Goal: Task Accomplishment & Management: Use online tool/utility

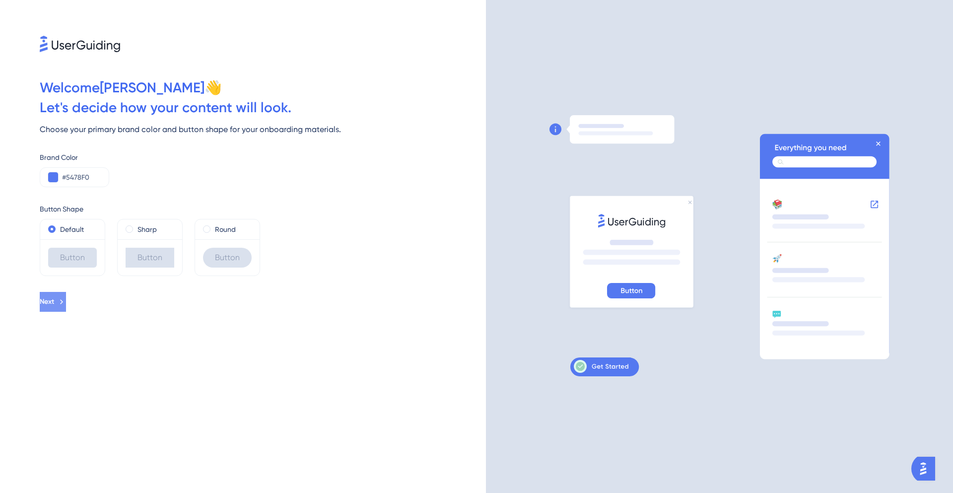
click at [66, 303] on icon at bounding box center [61, 301] width 9 height 9
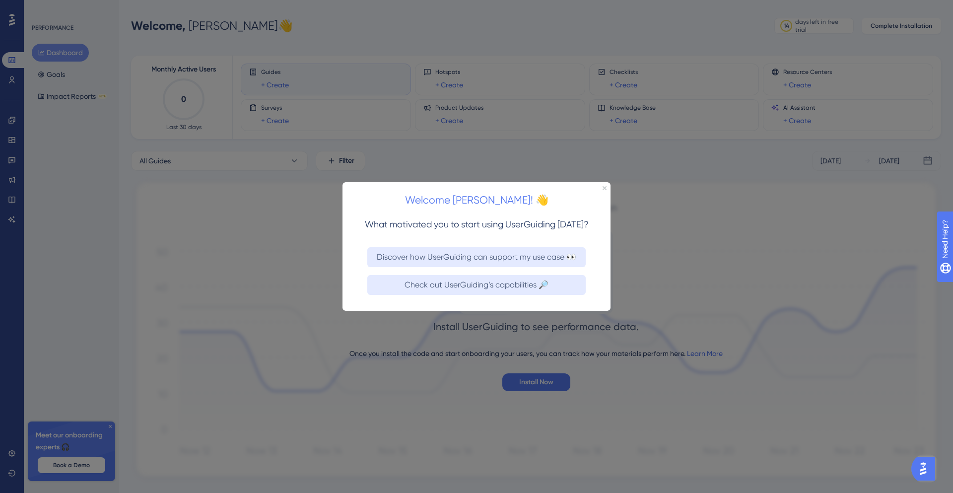
click at [602, 187] on div "Welcome [PERSON_NAME]! 👋" at bounding box center [477, 197] width 268 height 31
click at [604, 187] on icon "Close Preview" at bounding box center [605, 188] width 4 height 4
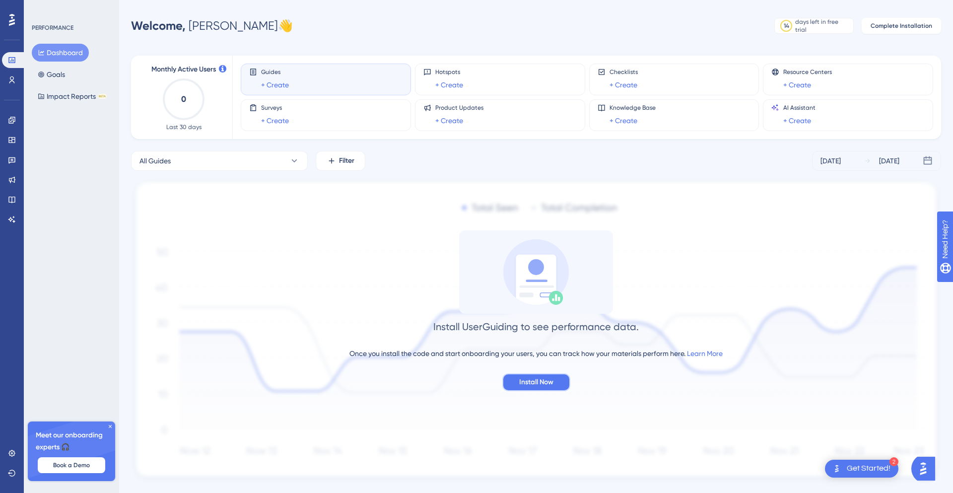
click at [539, 381] on span "Install Now" at bounding box center [536, 382] width 34 height 12
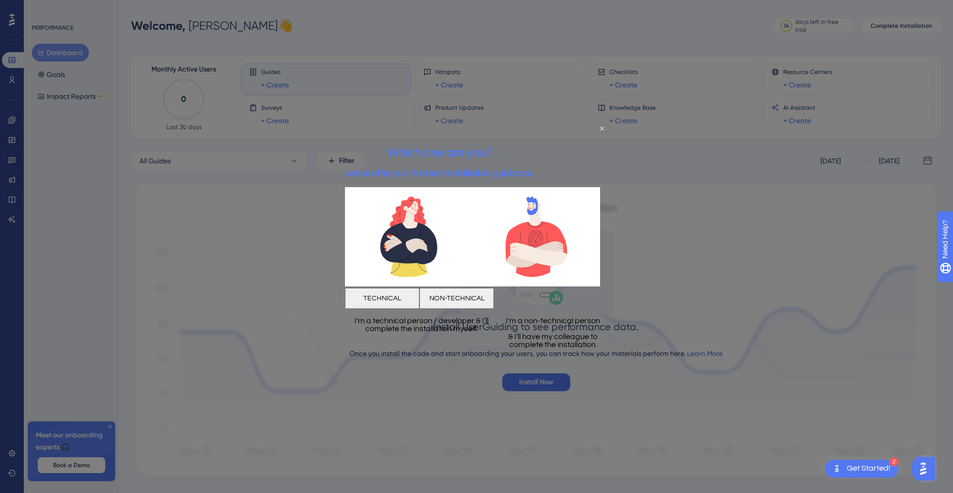
click at [416, 292] on button "TECHNICAL" at bounding box center [382, 298] width 74 height 21
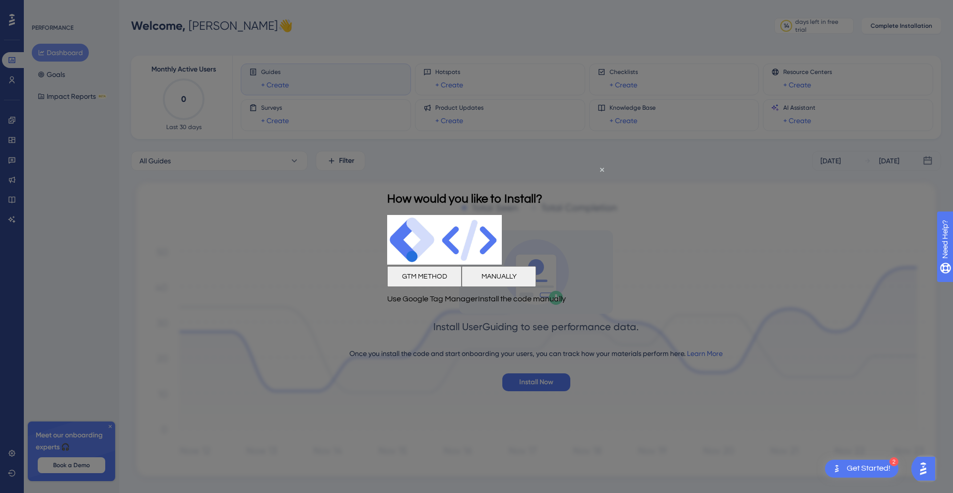
click at [511, 279] on button "MANUALLY" at bounding box center [499, 276] width 74 height 21
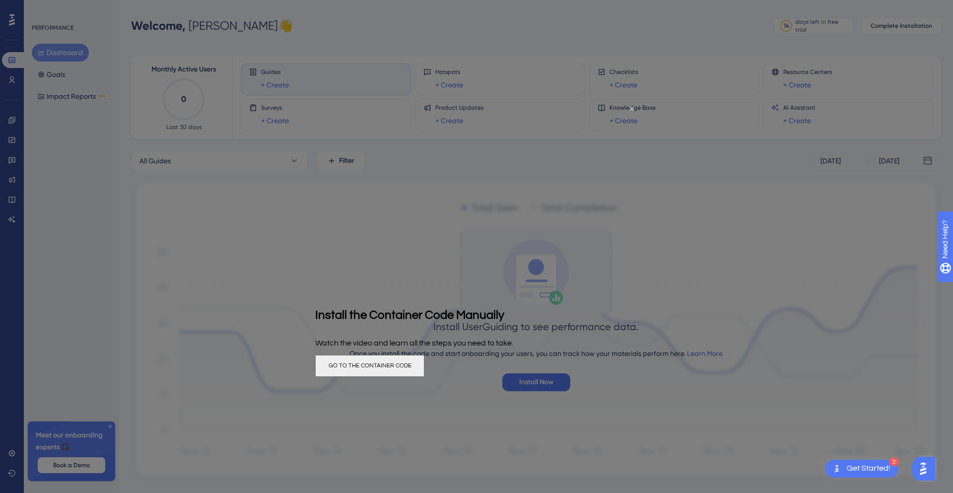
scroll to position [22, 0]
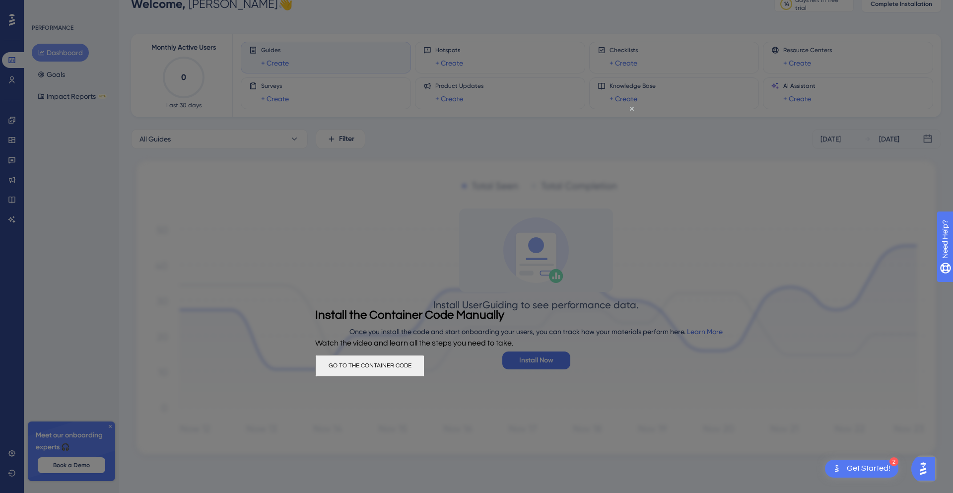
click at [424, 370] on button "GO TO THE CONTAINER CODE" at bounding box center [369, 366] width 109 height 22
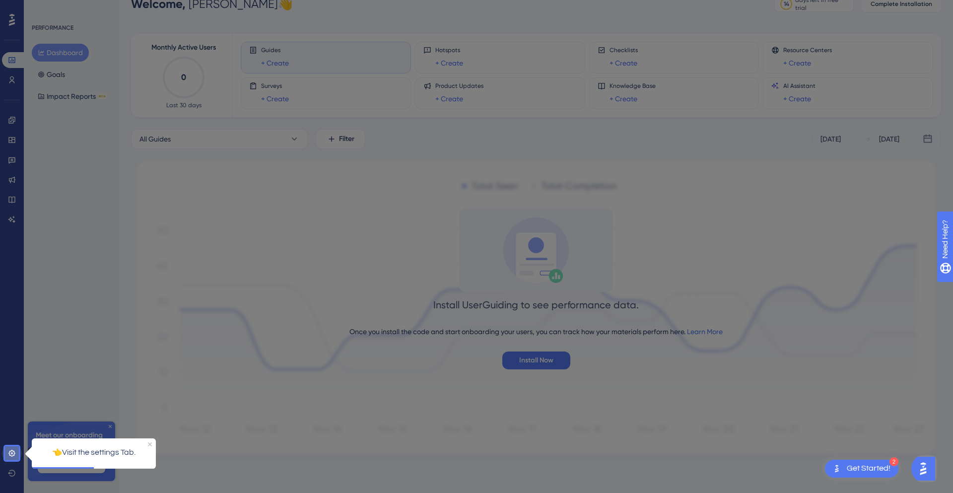
click at [14, 456] on icon at bounding box center [12, 453] width 8 height 8
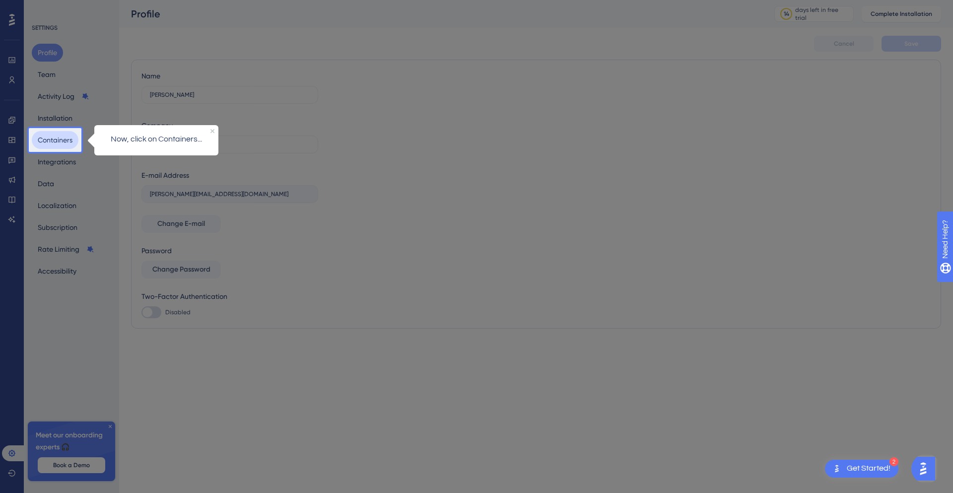
click at [55, 141] on button "Containers" at bounding box center [55, 140] width 47 height 18
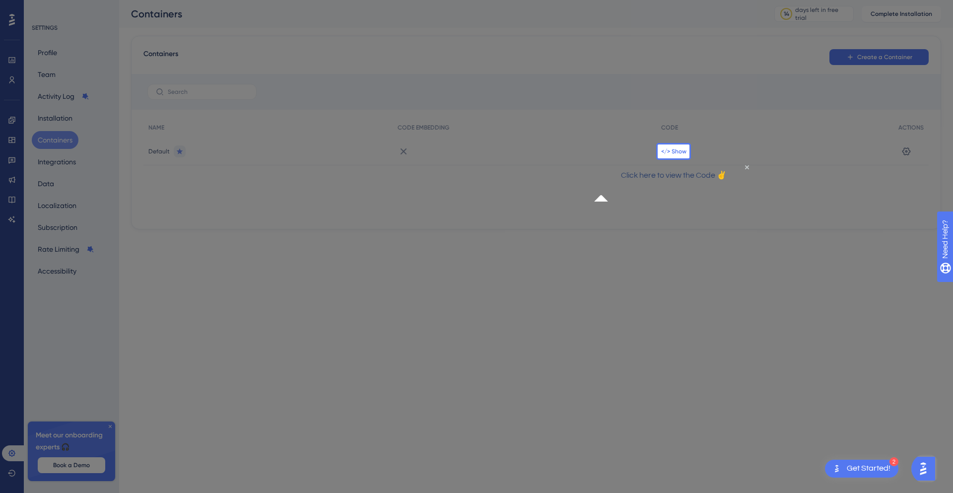
click at [676, 152] on span "</> Show" at bounding box center [673, 151] width 25 height 8
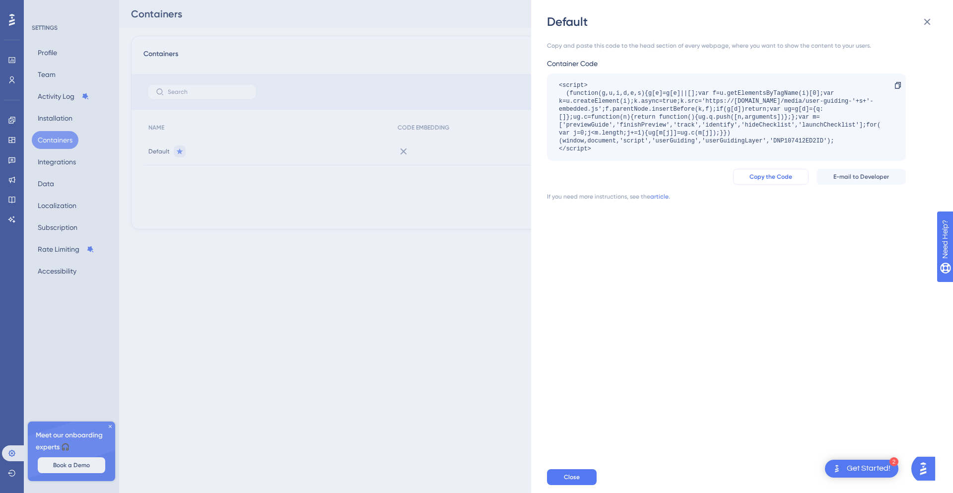
click at [766, 175] on span "Copy the Code" at bounding box center [771, 177] width 43 height 8
click at [929, 25] on icon at bounding box center [927, 22] width 12 height 12
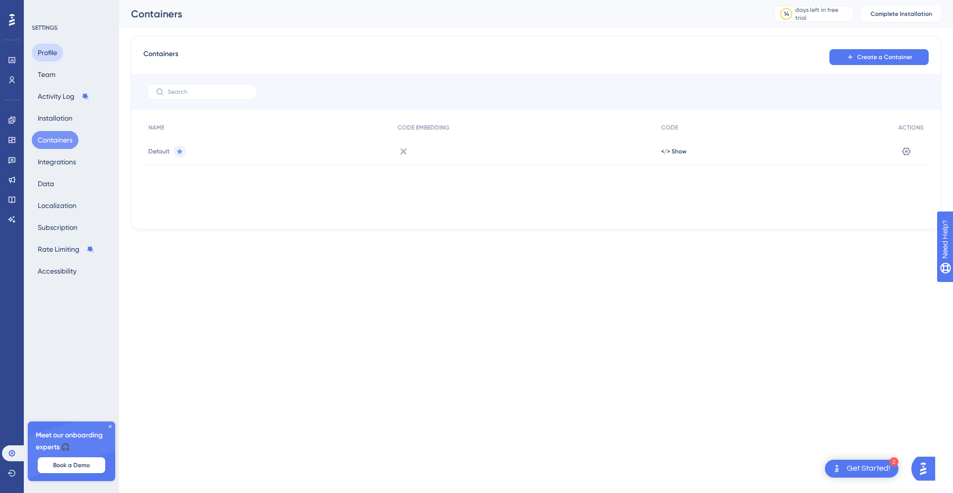
click at [45, 51] on button "Profile" at bounding box center [47, 53] width 31 height 18
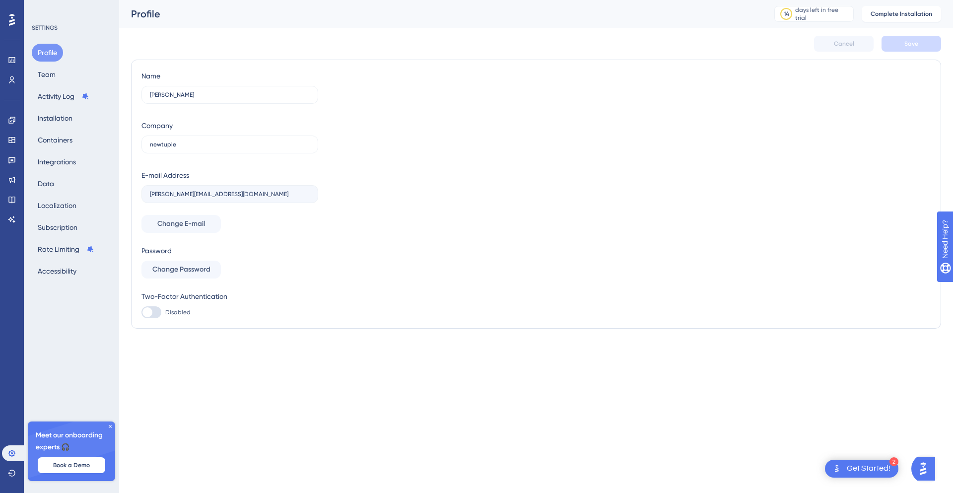
click at [19, 25] on div at bounding box center [12, 20] width 16 height 16
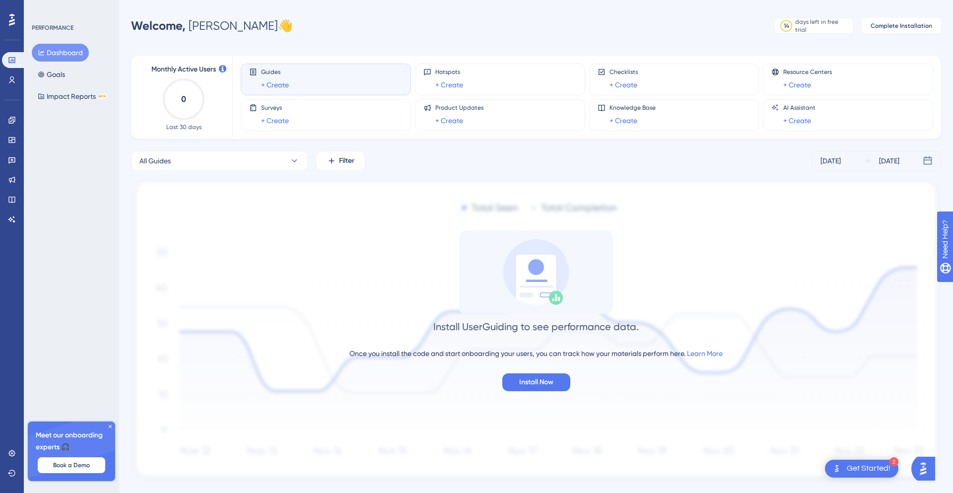
click at [14, 19] on icon at bounding box center [12, 20] width 6 height 12
click at [110, 426] on icon at bounding box center [110, 426] width 3 height 3
